Goal: Navigation & Orientation: Find specific page/section

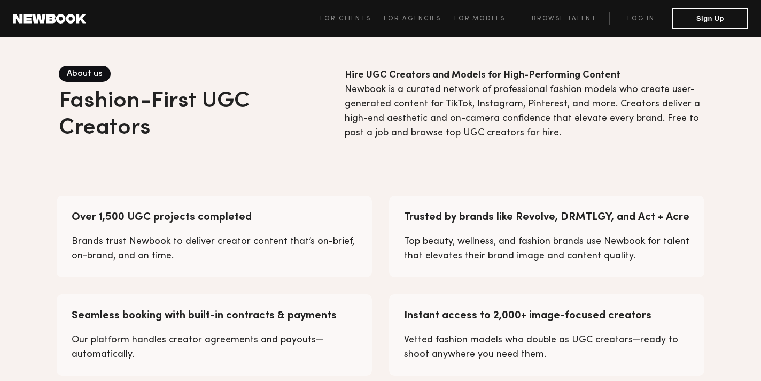
scroll to position [665, 0]
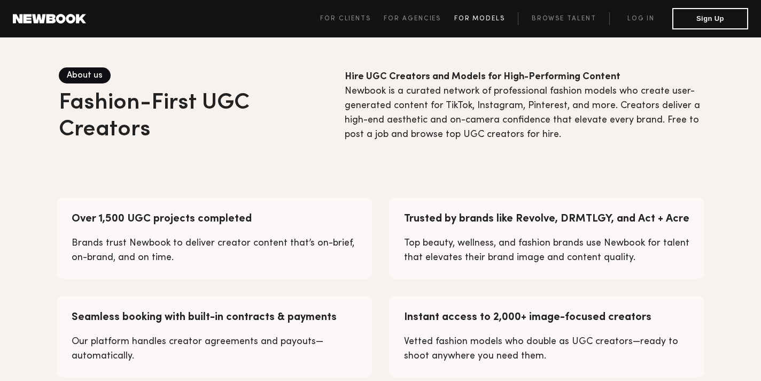
click at [477, 19] on span "For Models" at bounding box center [479, 18] width 51 height 6
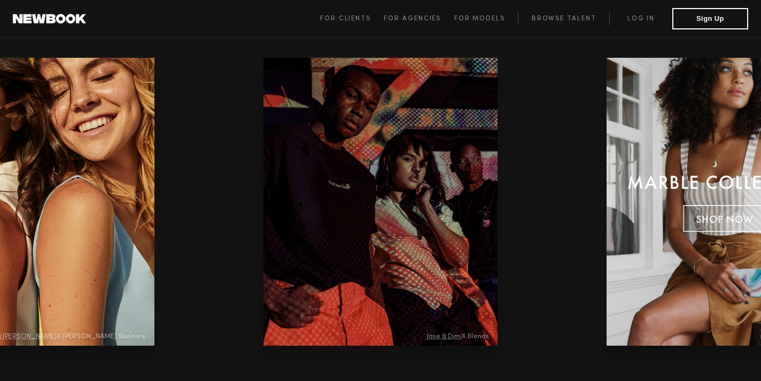
scroll to position [2261, 0]
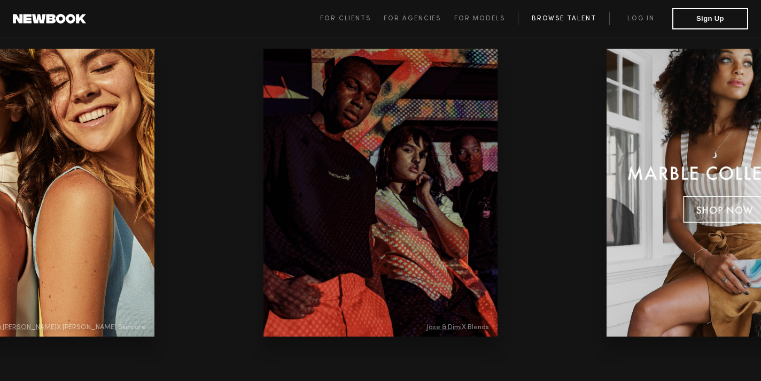
click at [581, 22] on link "Browse Talent" at bounding box center [563, 18] width 91 height 13
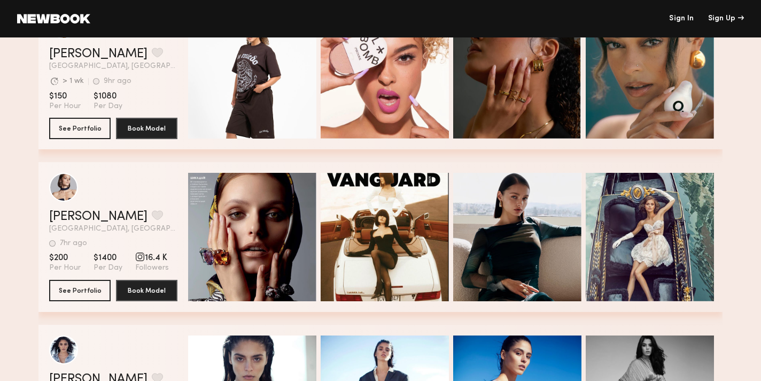
scroll to position [1384, 0]
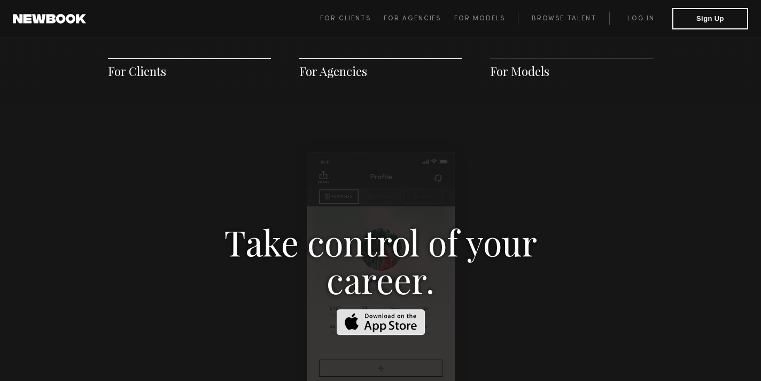
scroll to position [665, 0]
